Goal: Check status

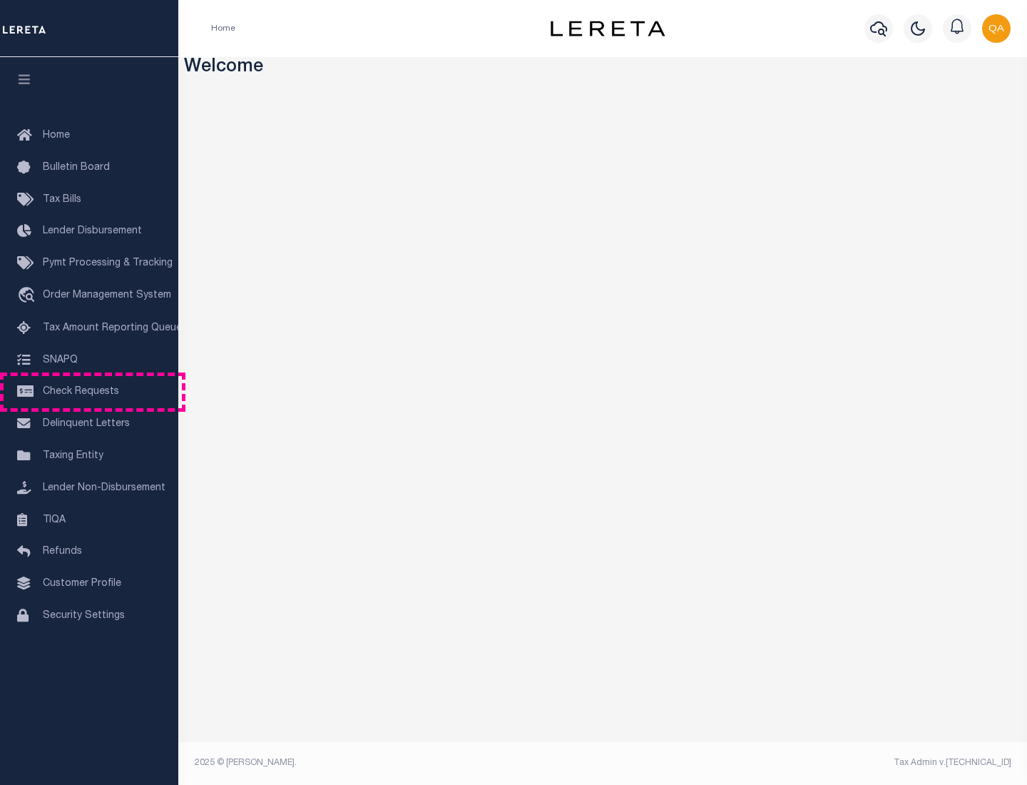
click at [89, 392] on span "Check Requests" at bounding box center [81, 392] width 76 height 10
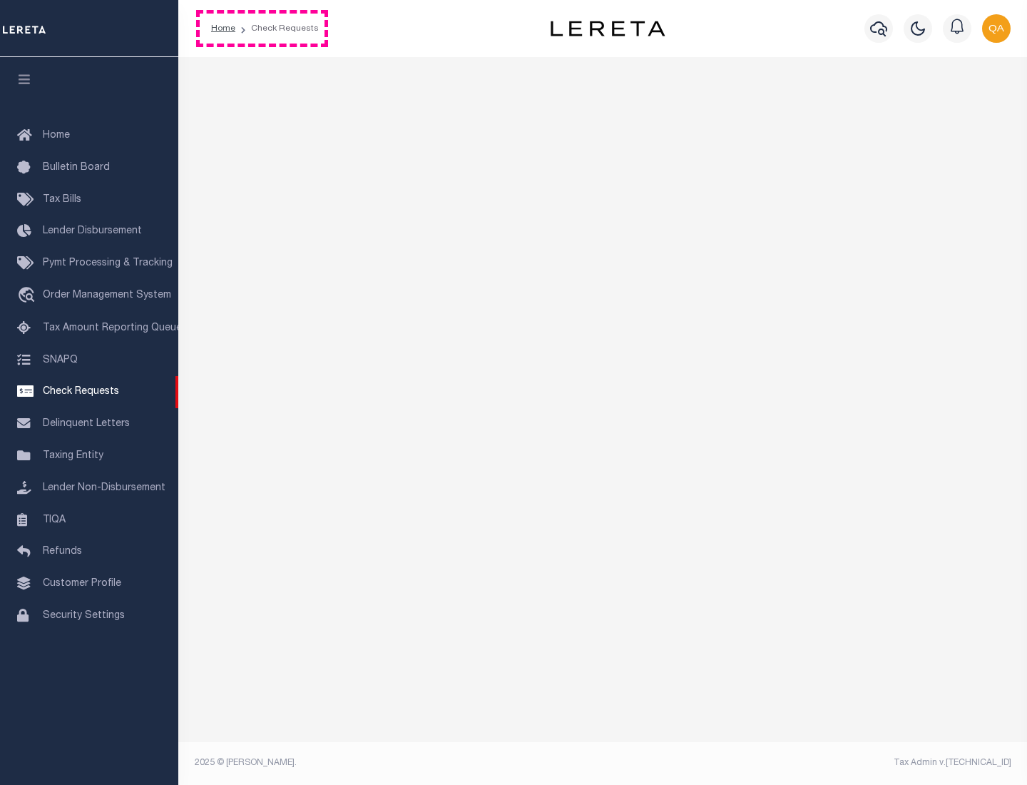
select select "50"
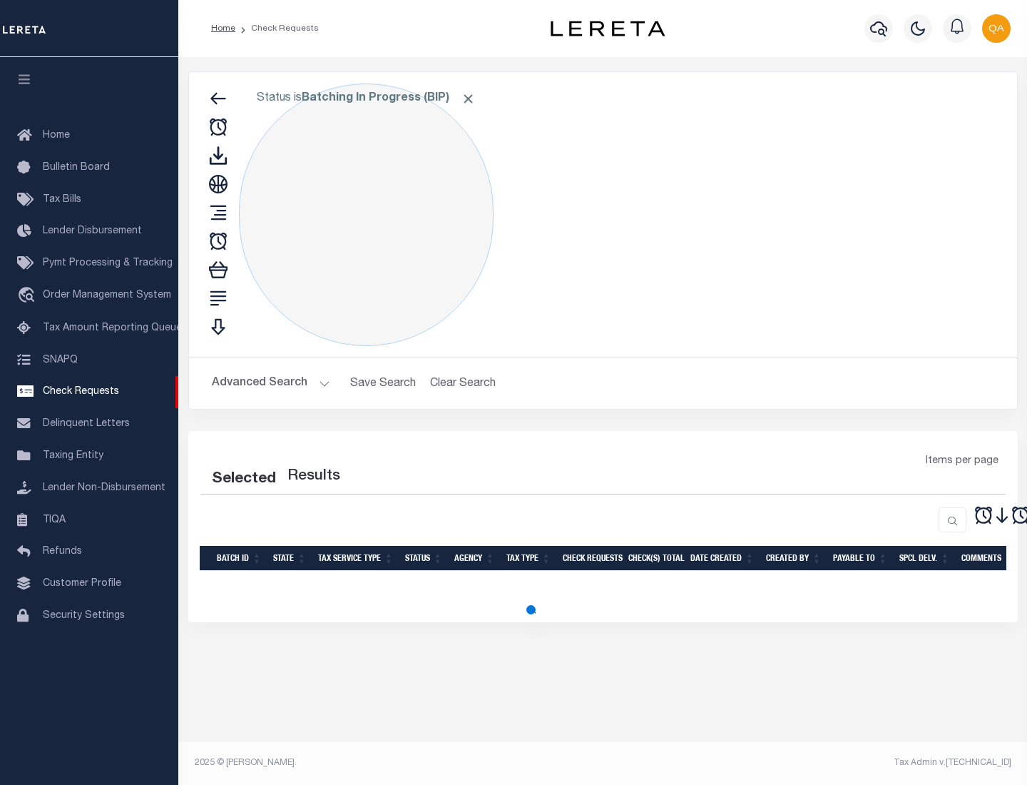
select select "50"
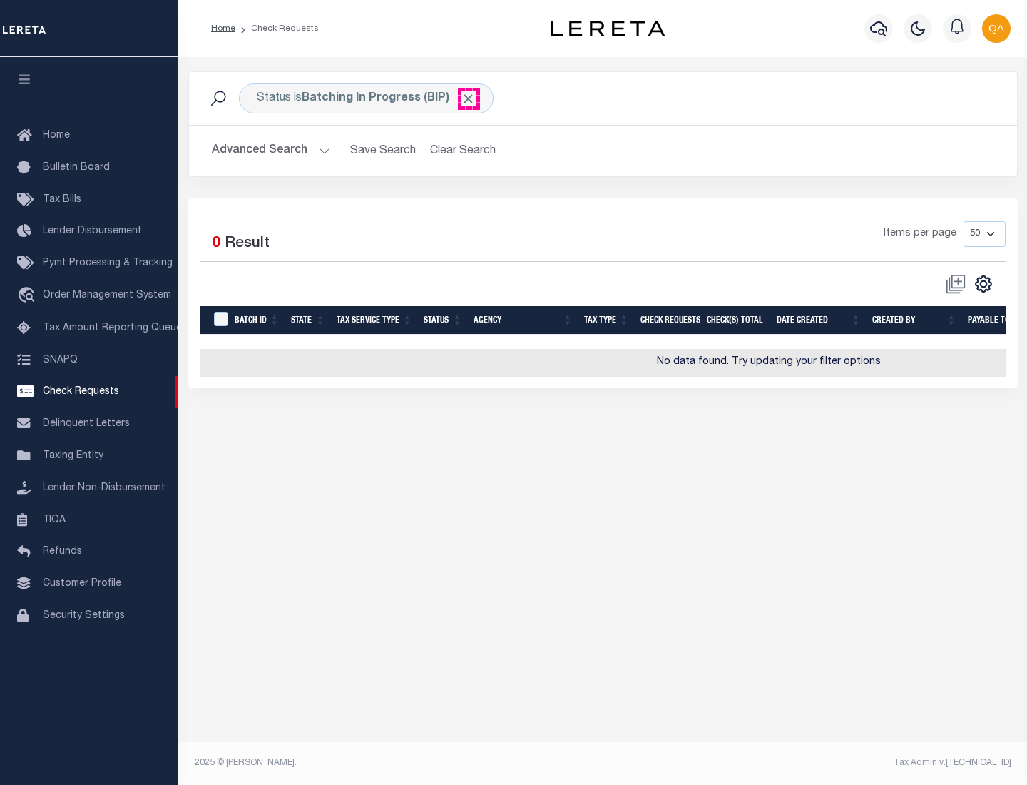
click at [469, 98] on span "Click to Remove" at bounding box center [468, 98] width 15 height 15
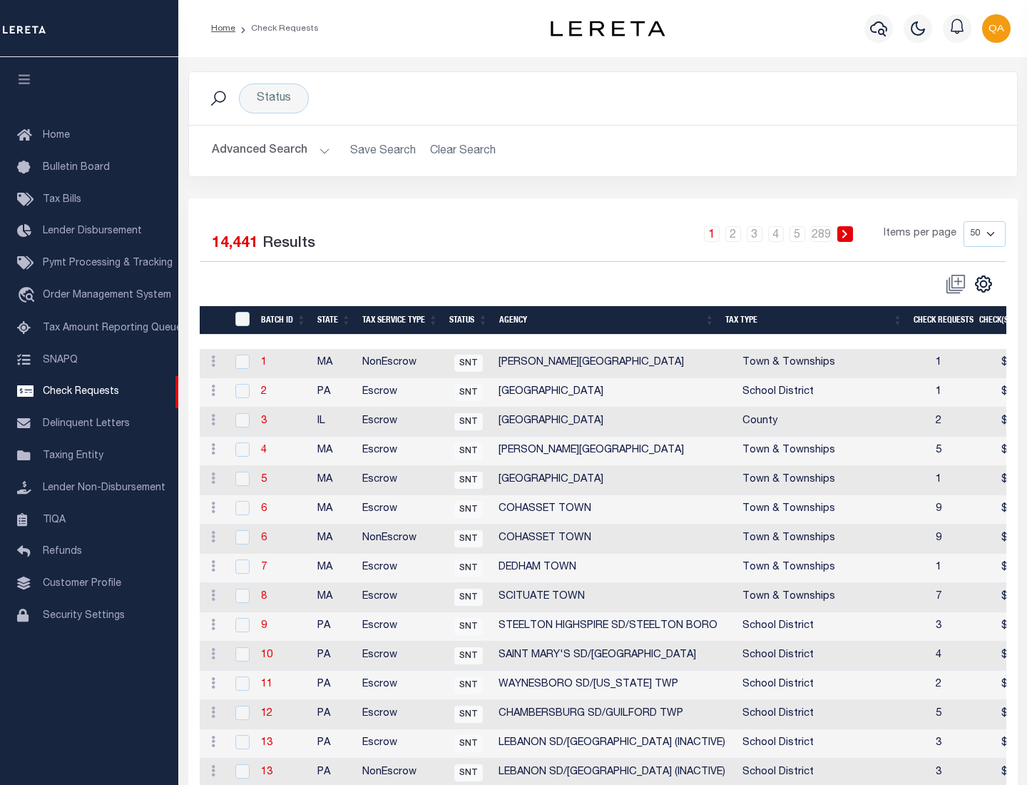
scroll to position [688, 0]
